Goal: Task Accomplishment & Management: Manage account settings

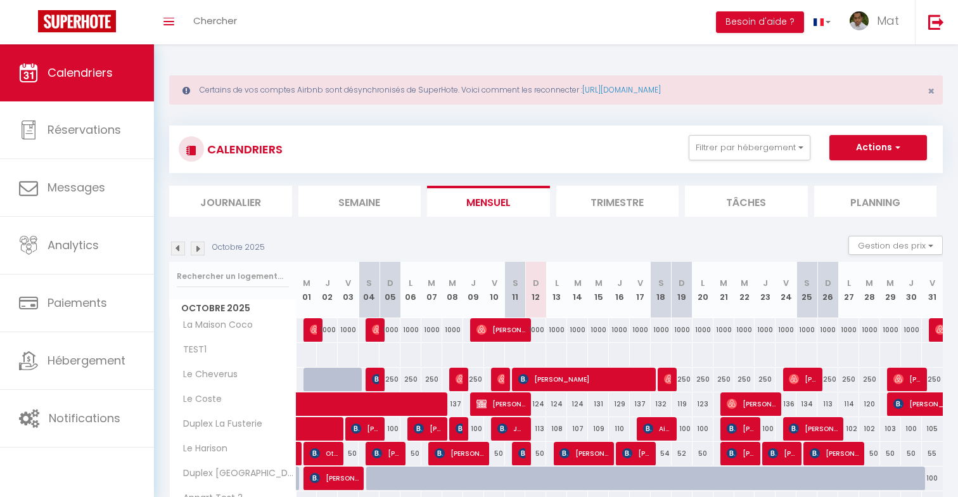
select select
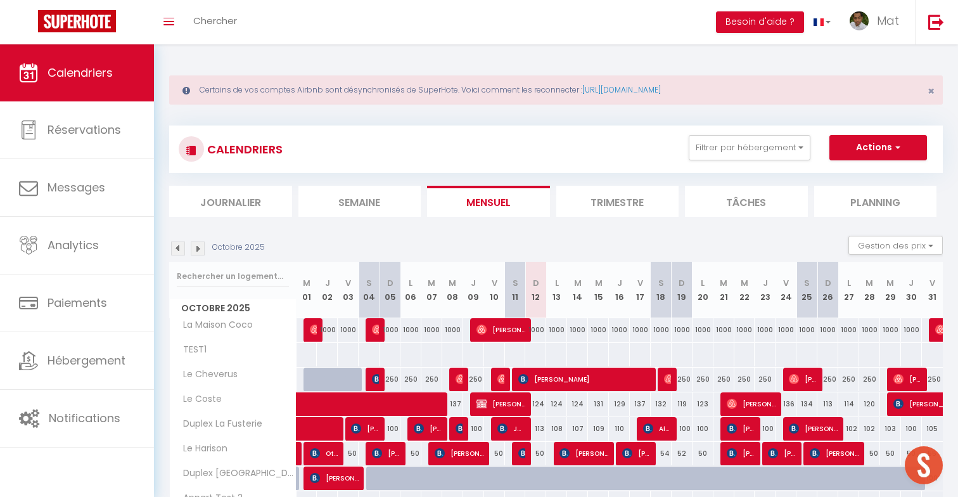
scroll to position [556, 0]
click at [512, 328] on span "[PERSON_NAME]" at bounding box center [501, 329] width 49 height 24
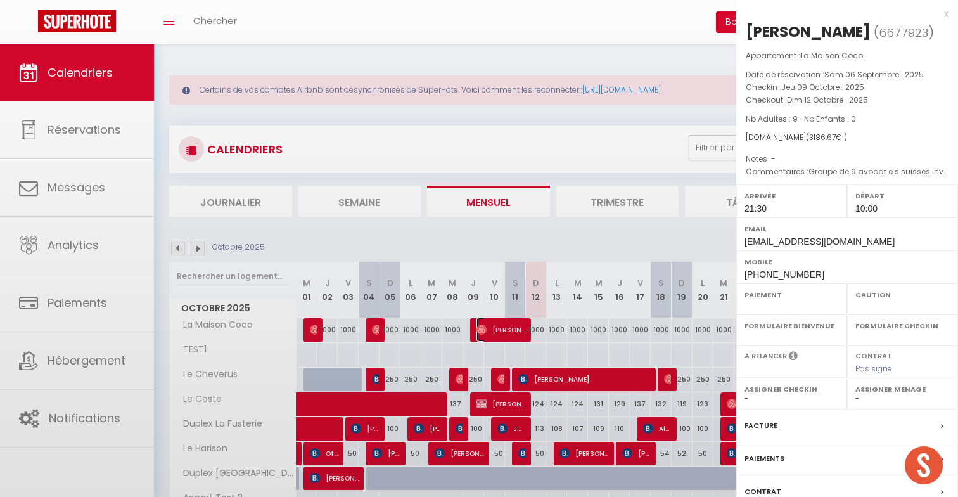
select select "OK"
select select "0"
select select "1"
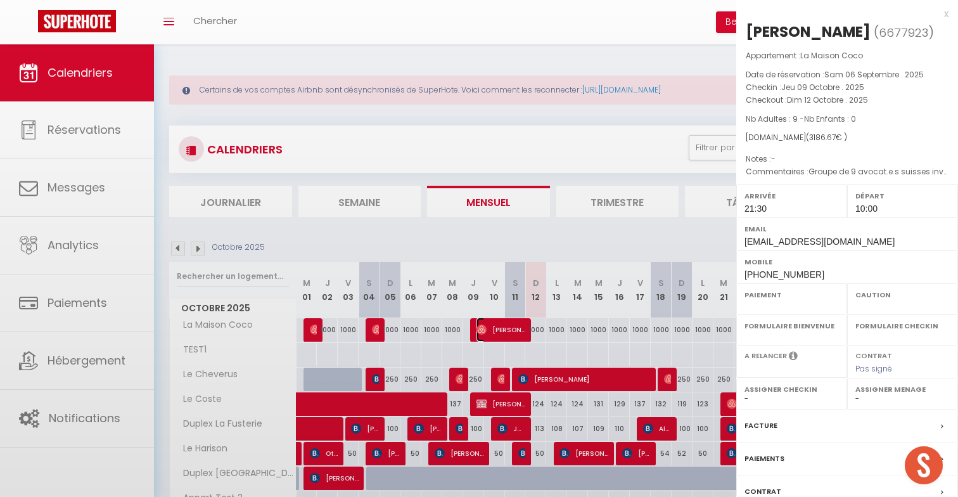
select select
select select "32380"
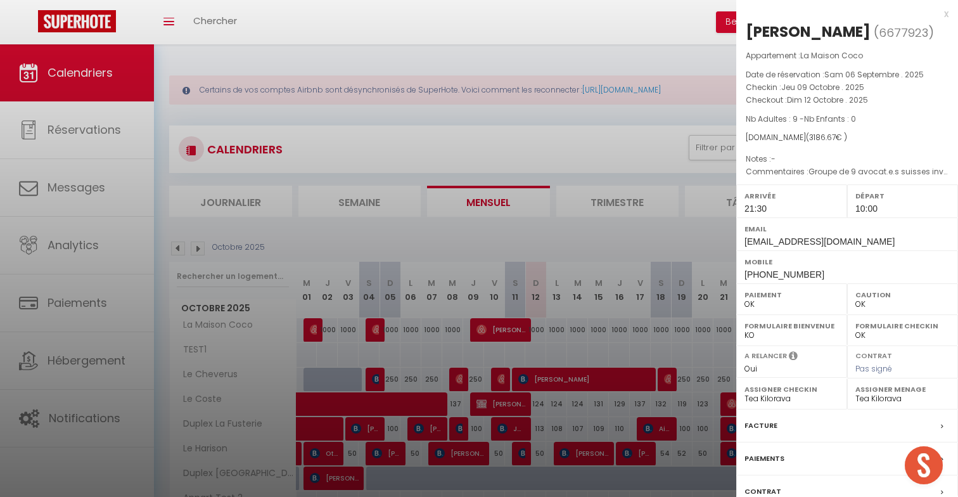
click at [781, 279] on span "[PHONE_NUMBER]" at bounding box center [785, 274] width 80 height 10
copy div "[PHONE_NUMBER]"
